Goal: Transaction & Acquisition: Download file/media

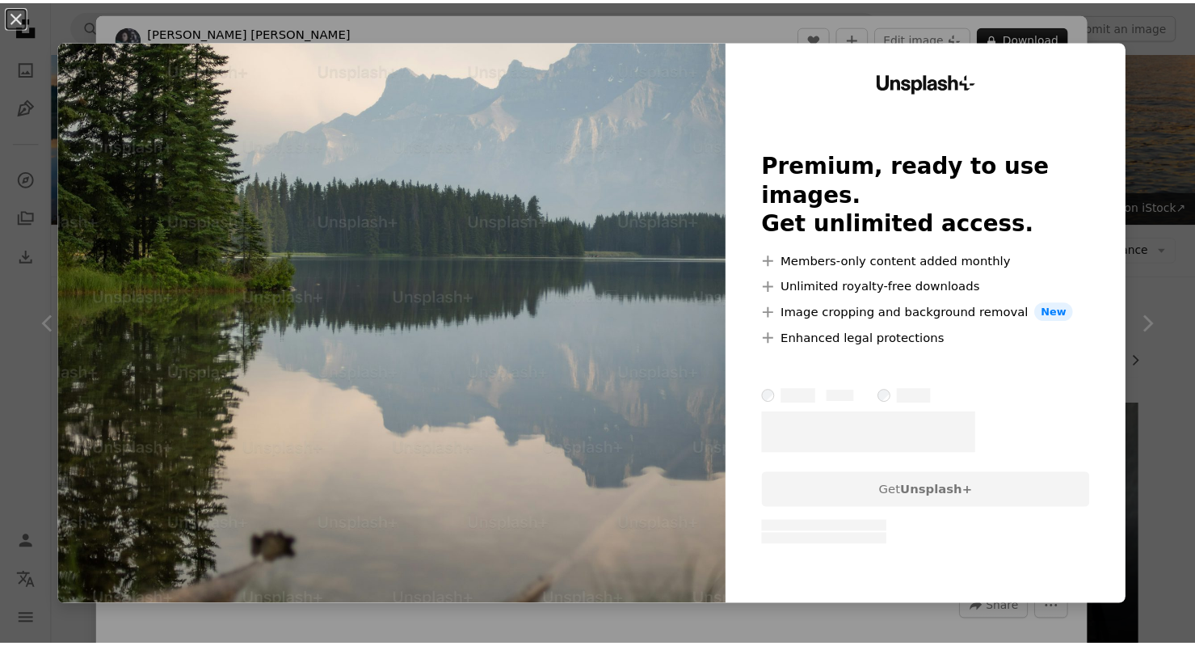
scroll to position [404, 0]
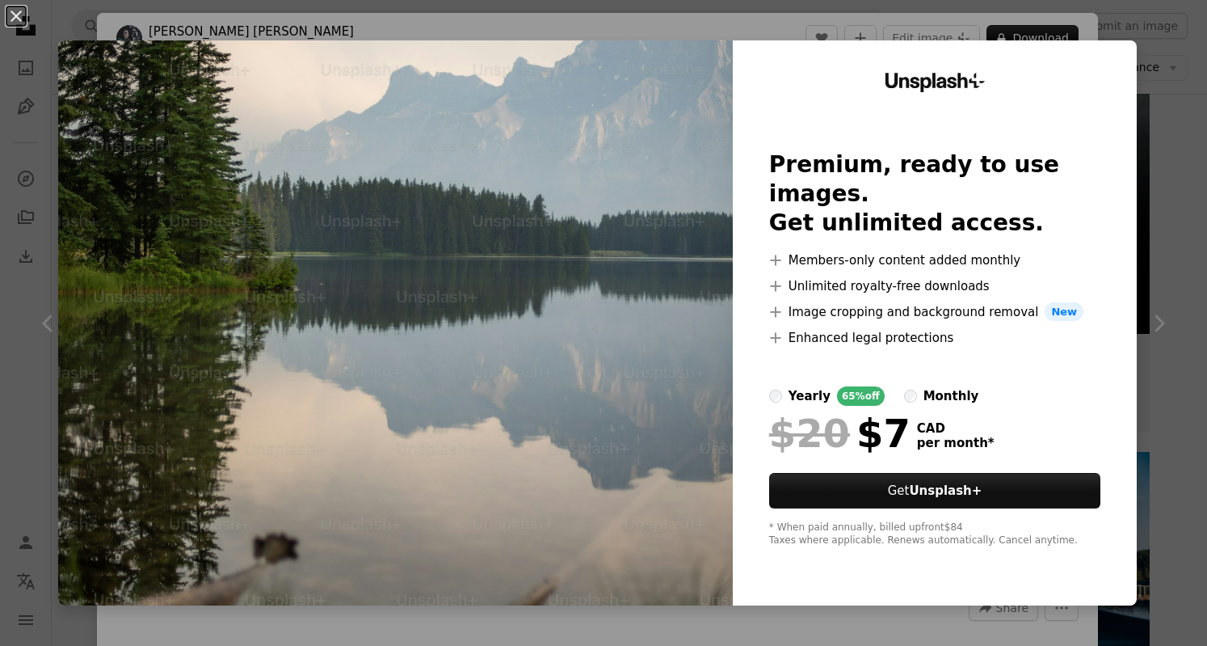
click at [1130, 54] on div "An X shape Unsplash+ Premium, ready to use images. Get unlimited access. A plus…" at bounding box center [603, 323] width 1207 height 646
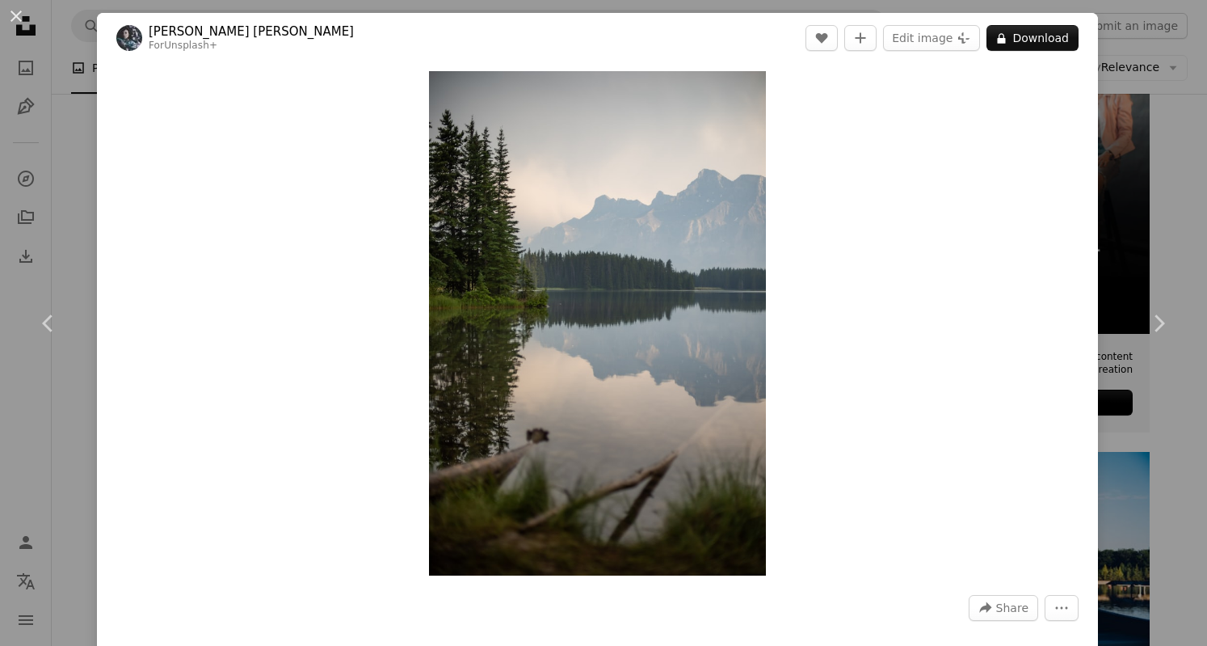
click at [1151, 53] on div "An X shape Chevron left Chevron right [PERSON_NAME] [PERSON_NAME] For Unsplash+…" at bounding box center [603, 323] width 1207 height 646
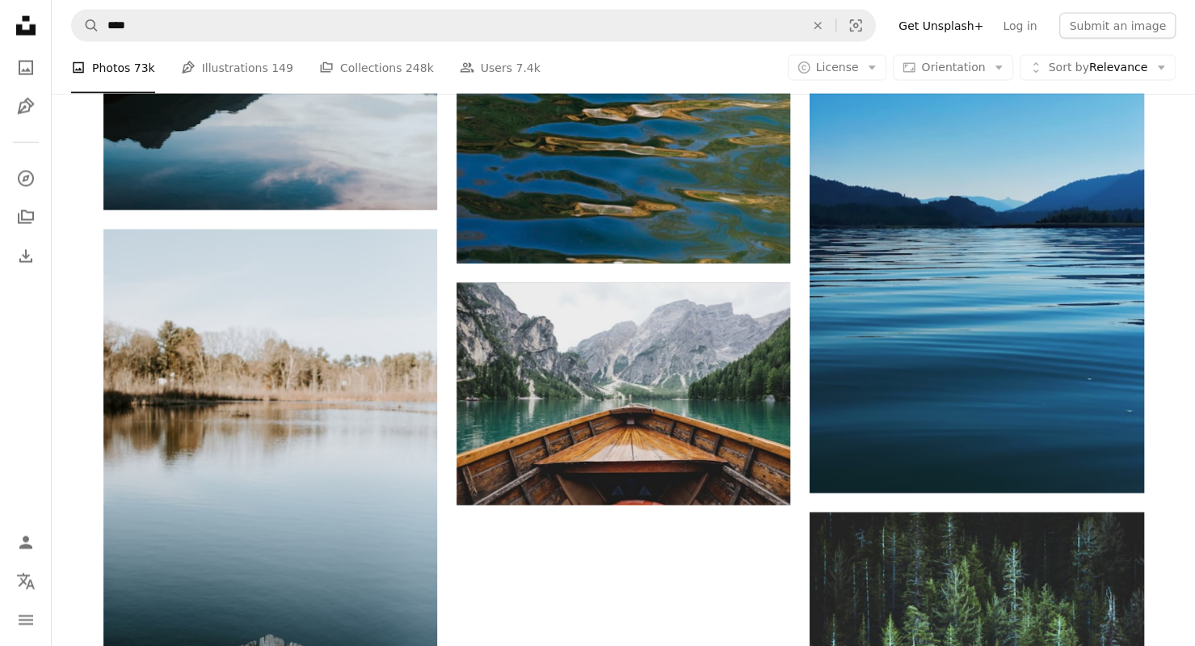
scroll to position [2289, 0]
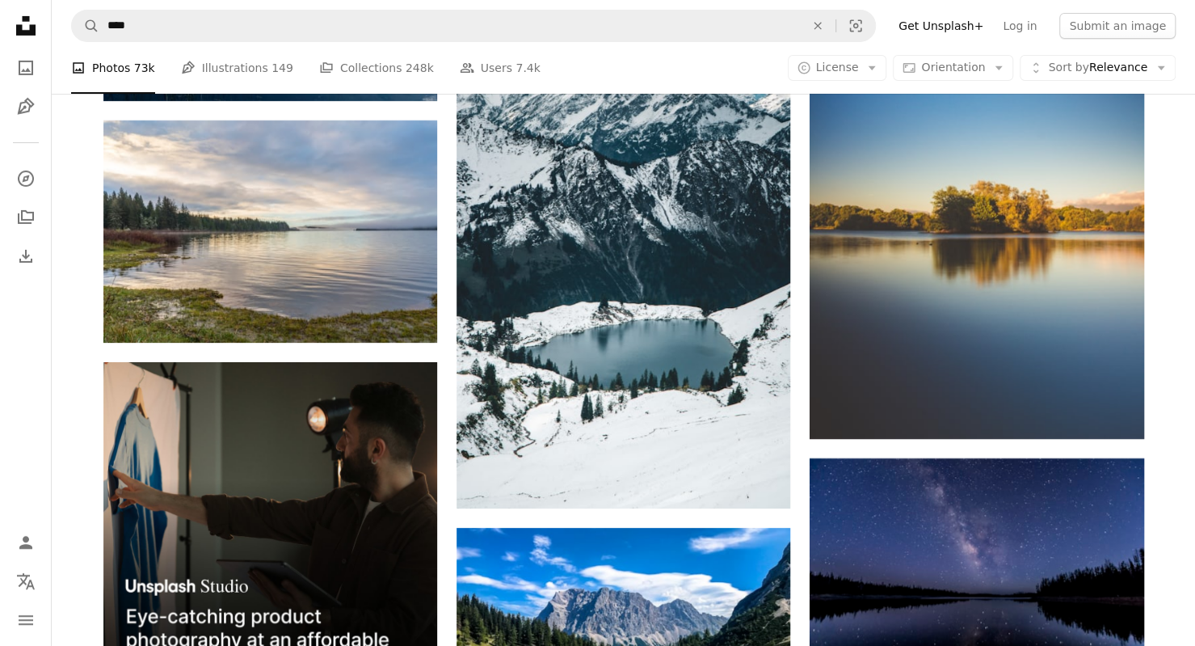
scroll to position [3098, 0]
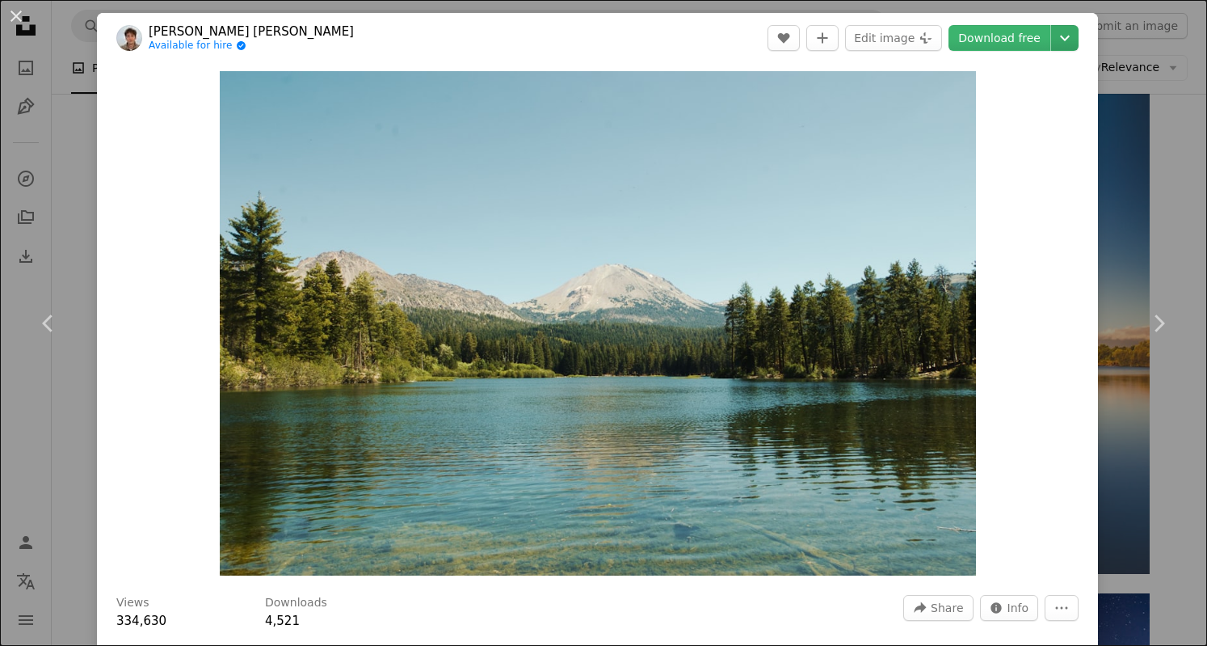
click at [1058, 42] on icon "Chevron down" at bounding box center [1065, 37] width 26 height 19
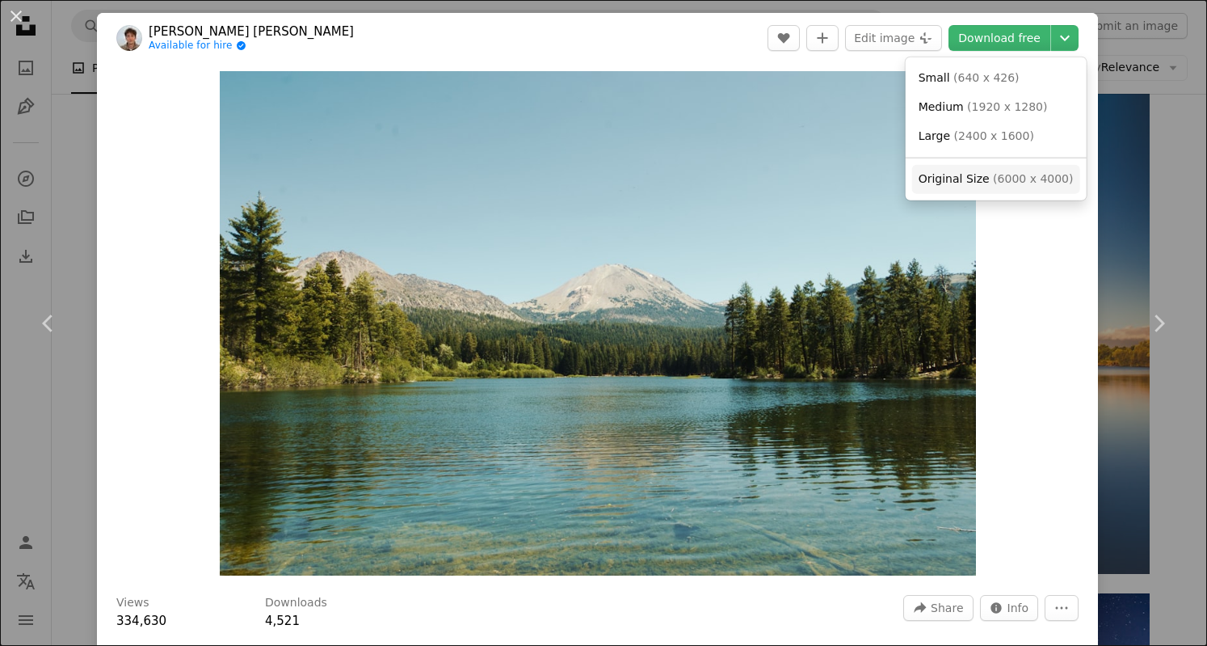
click at [1009, 183] on span "( 6000 x 4000 )" at bounding box center [1033, 178] width 80 height 13
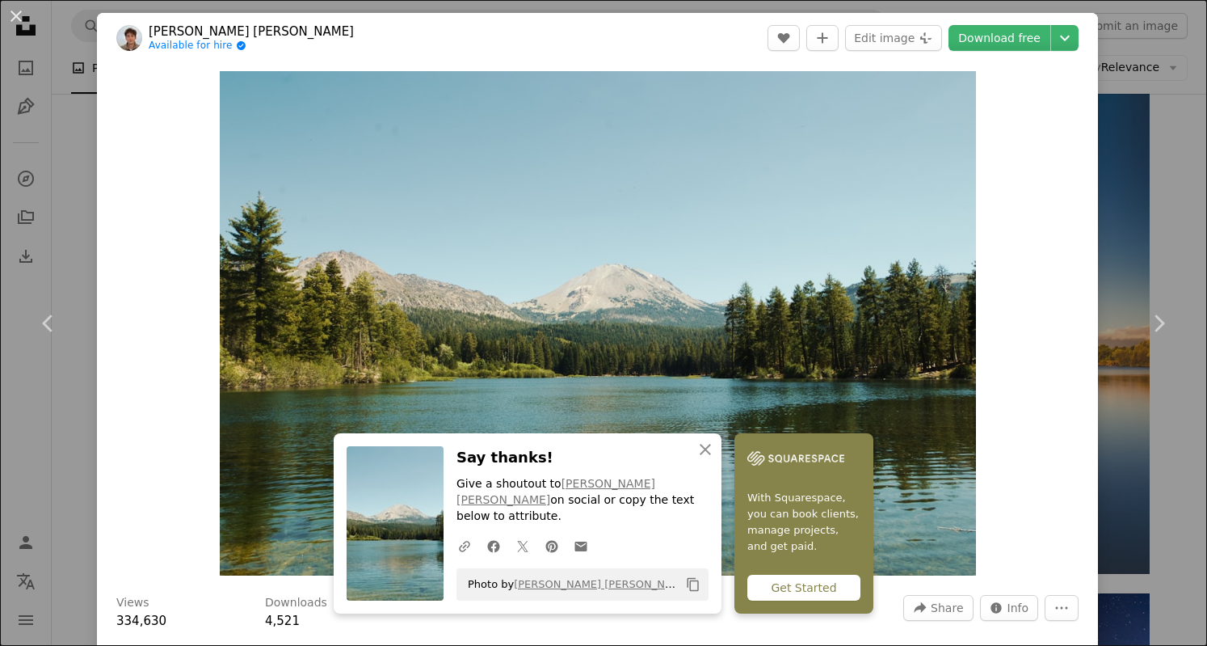
click at [1159, 153] on div "An X shape Chevron left Chevron right An X shape Close Say thanks! Give a shout…" at bounding box center [603, 323] width 1207 height 646
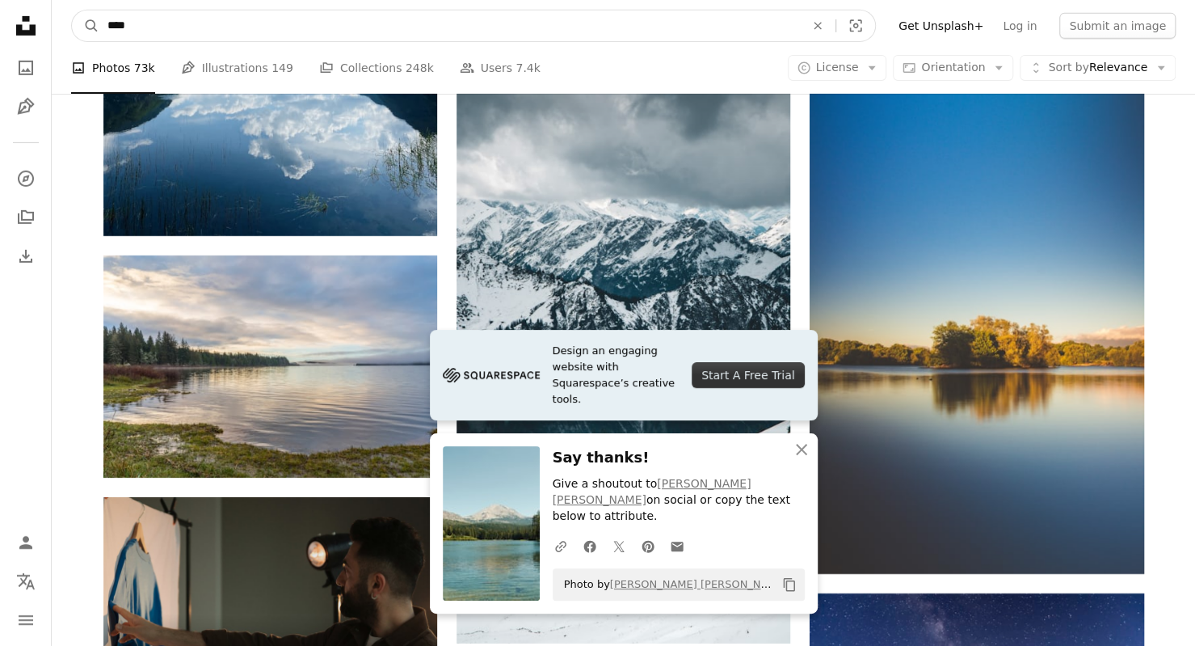
click at [171, 32] on input "****" at bounding box center [449, 26] width 701 height 31
type input "**********"
click button "A magnifying glass" at bounding box center [85, 26] width 27 height 31
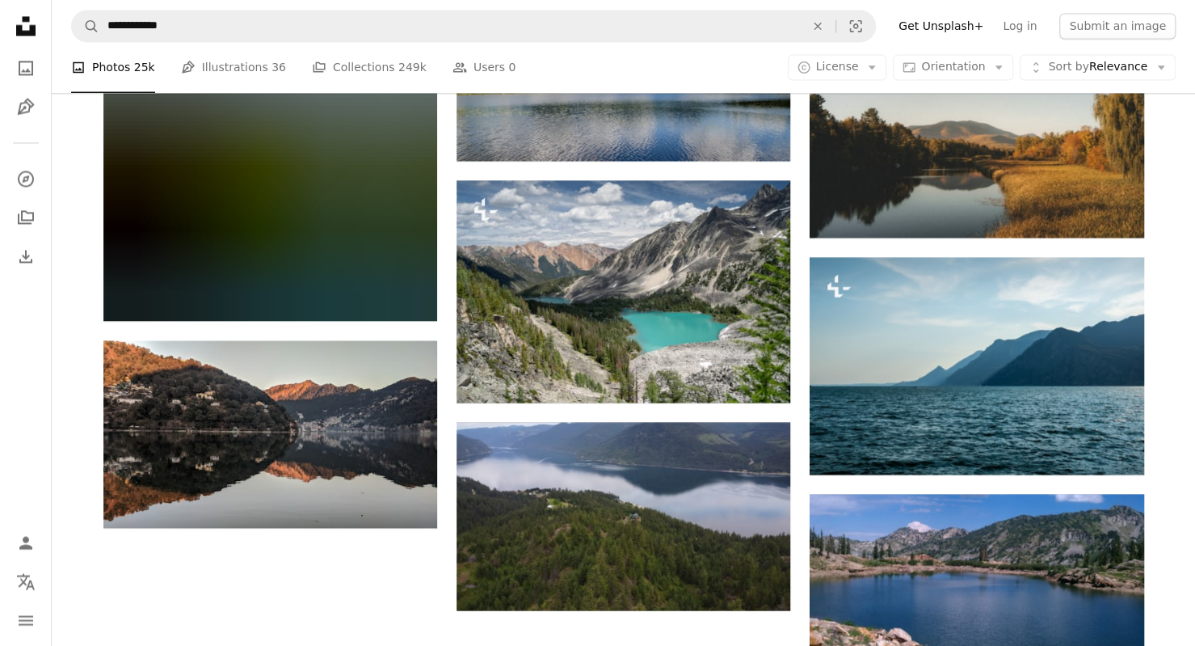
scroll to position [1616, 0]
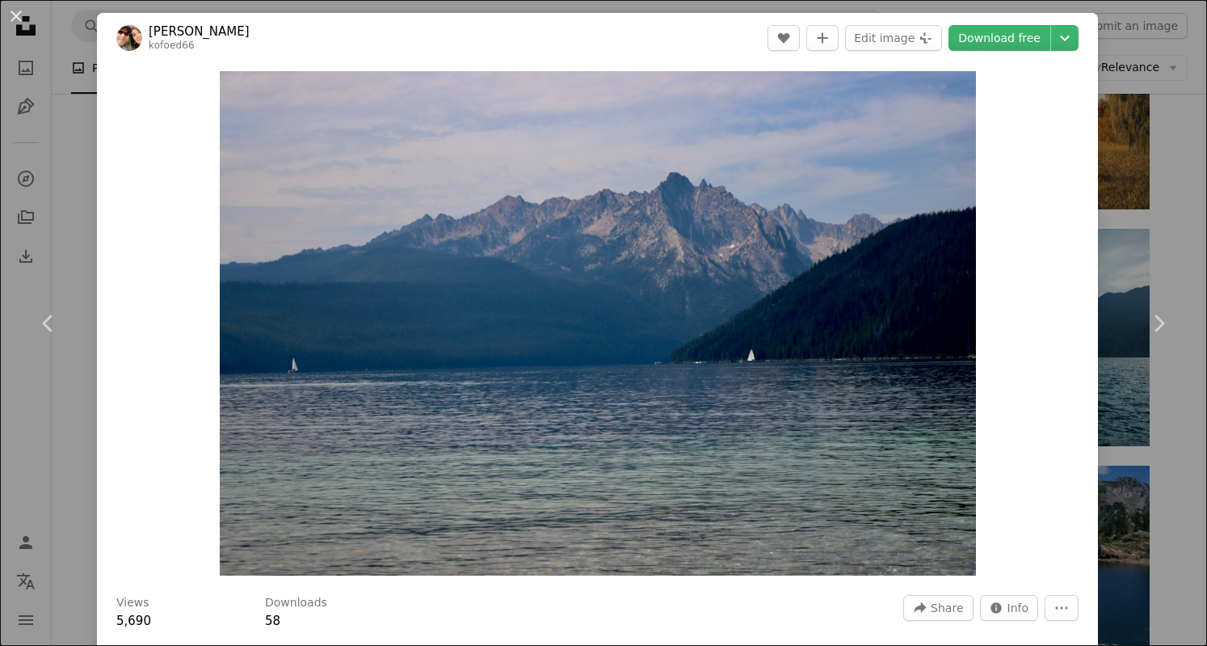
click at [1157, 225] on div "An X shape Chevron left Chevron right [PERSON_NAME] kofoed66 A heart A plus sig…" at bounding box center [603, 323] width 1207 height 646
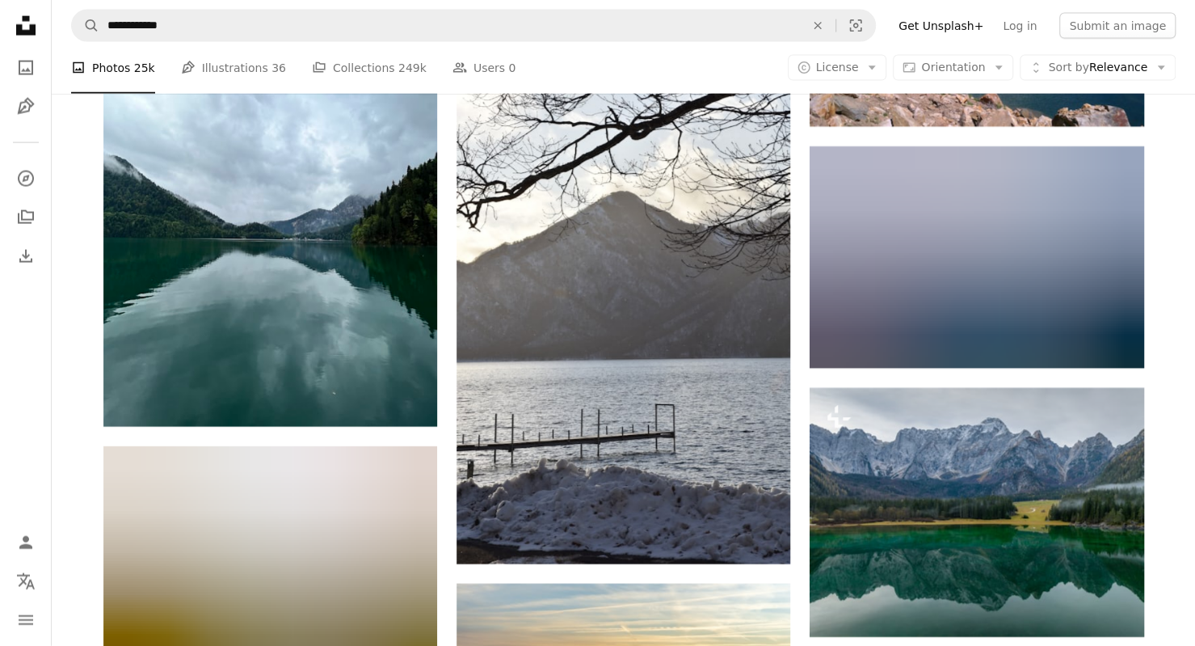
scroll to position [2020, 0]
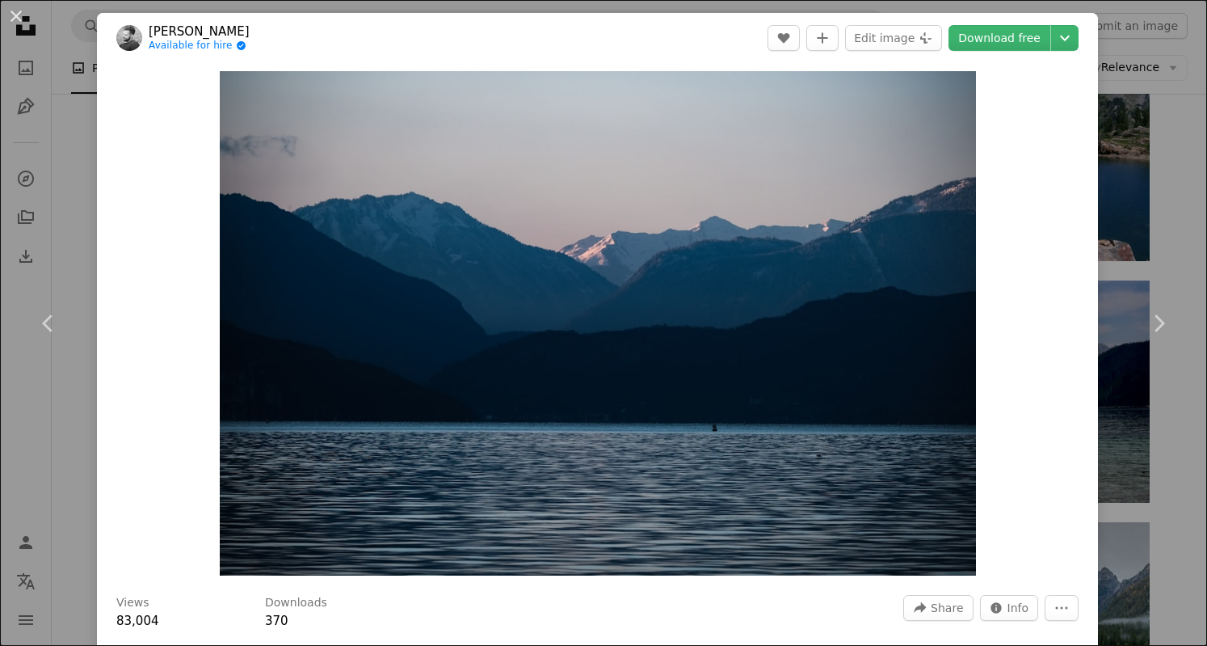
click at [1173, 241] on div "An X shape Chevron left Chevron right [PERSON_NAME] Available for hire A checkm…" at bounding box center [603, 323] width 1207 height 646
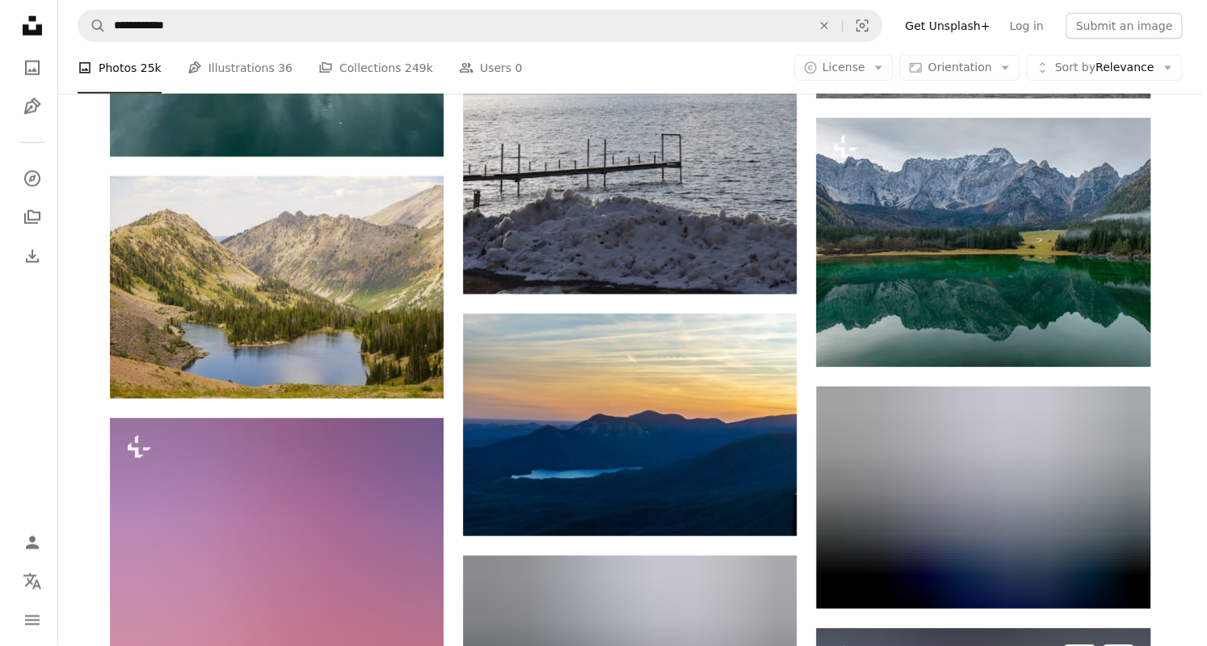
scroll to position [2693, 0]
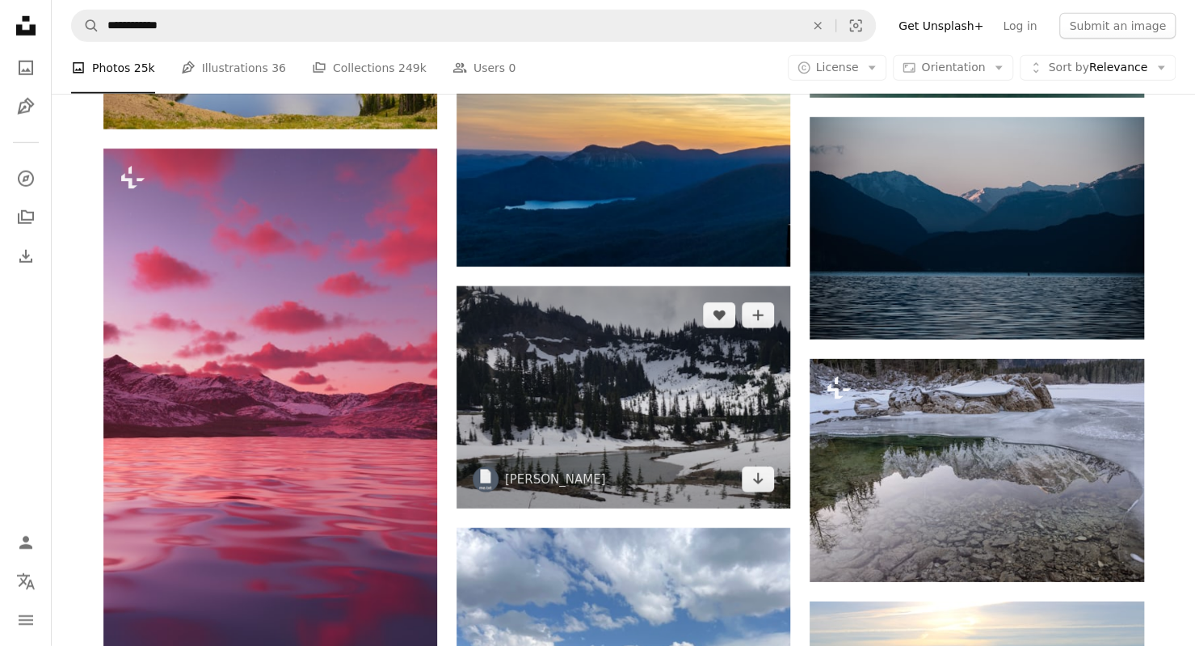
click at [687, 286] on img at bounding box center [624, 397] width 334 height 222
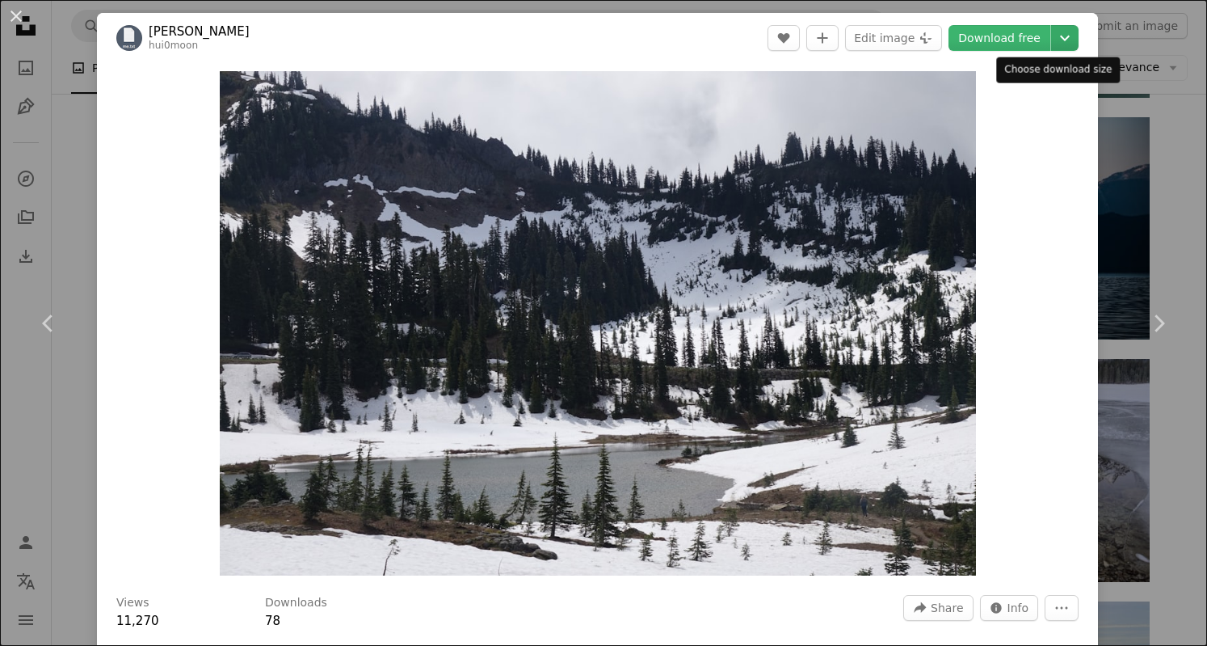
click at [1058, 26] on button "Chevron down" at bounding box center [1064, 38] width 27 height 26
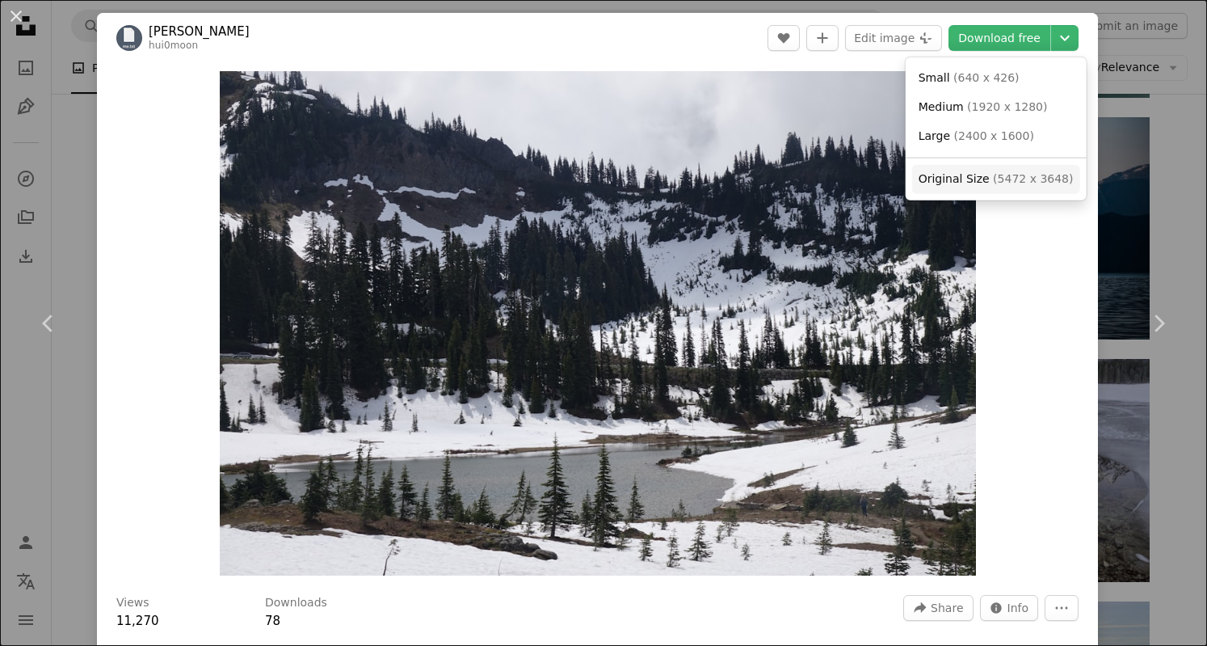
click at [1013, 183] on span "( 5472 x 3648 )" at bounding box center [1033, 178] width 80 height 13
